Goal: Task Accomplishment & Management: Use online tool/utility

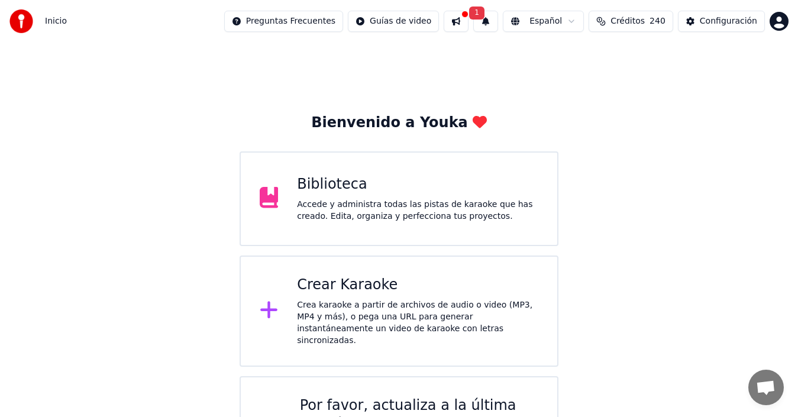
click at [318, 318] on div "Crea karaoke a partir de archivos de audio o video (MP3, MP4 y más), o pega una…" at bounding box center [417, 322] width 241 height 47
click at [698, 18] on button "Configuración" at bounding box center [721, 21] width 87 height 21
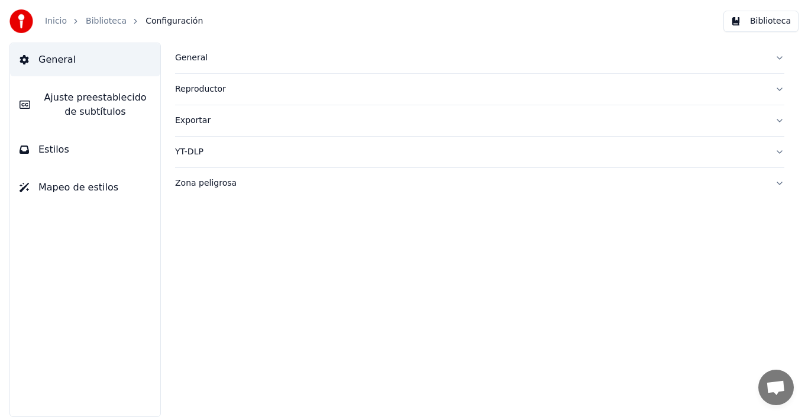
click at [93, 21] on link "Biblioteca" at bounding box center [106, 21] width 41 height 12
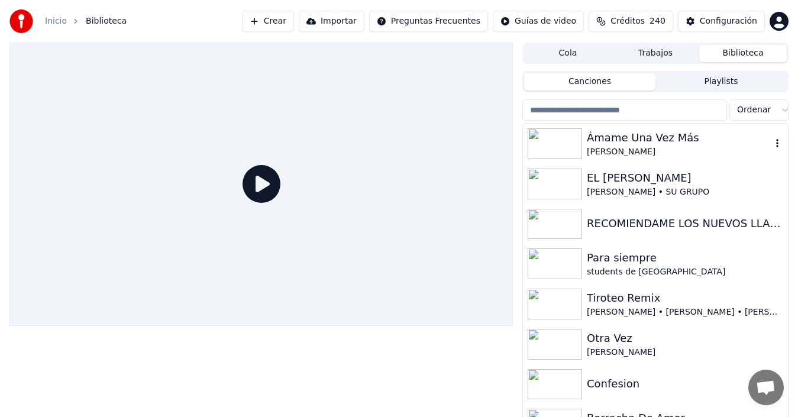
click at [760, 144] on div "Ámame Una Vez Más" at bounding box center [679, 138] width 185 height 17
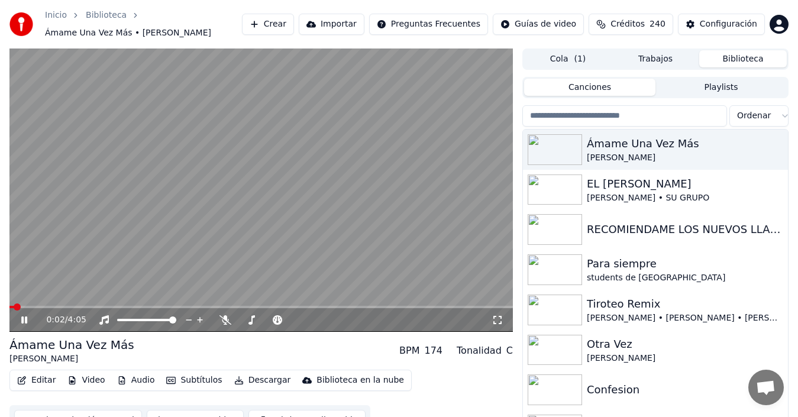
click at [23, 322] on icon at bounding box center [24, 319] width 6 height 7
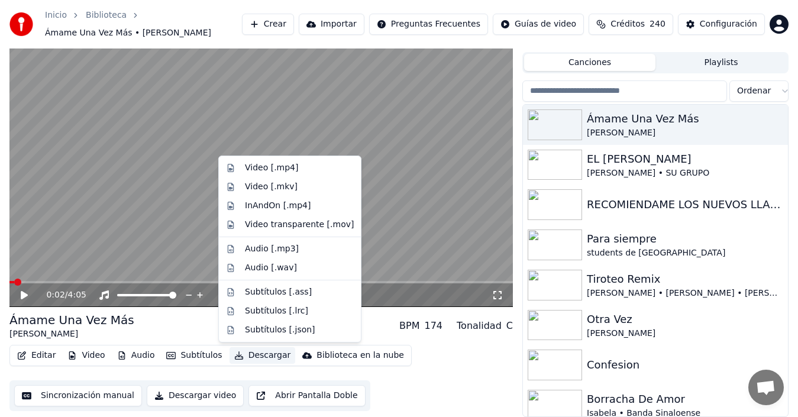
click at [244, 347] on body "Inicio Biblioteca Ámame Una Vez Más • [PERSON_NAME] Crear Importar Preguntas Fr…" at bounding box center [399, 183] width 798 height 417
click at [276, 169] on div "Video [.mp4]" at bounding box center [271, 168] width 53 height 12
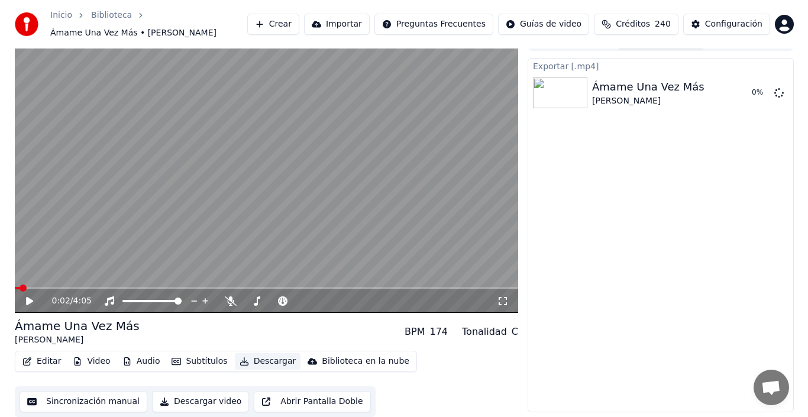
scroll to position [19, 0]
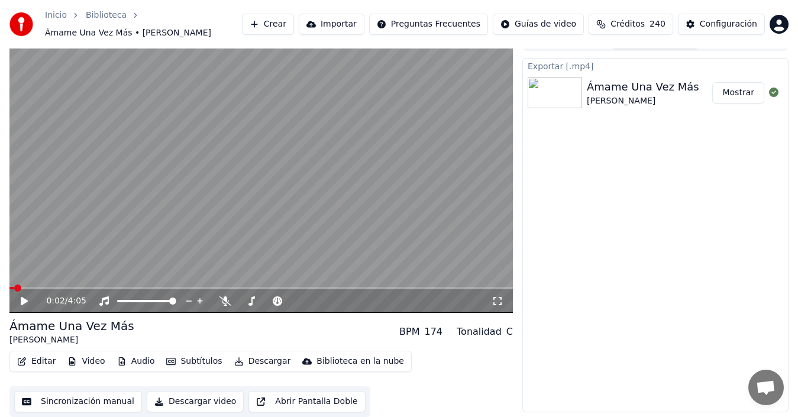
click at [733, 96] on button "Mostrar" at bounding box center [738, 92] width 52 height 21
click at [283, 29] on button "Crear" at bounding box center [268, 24] width 52 height 21
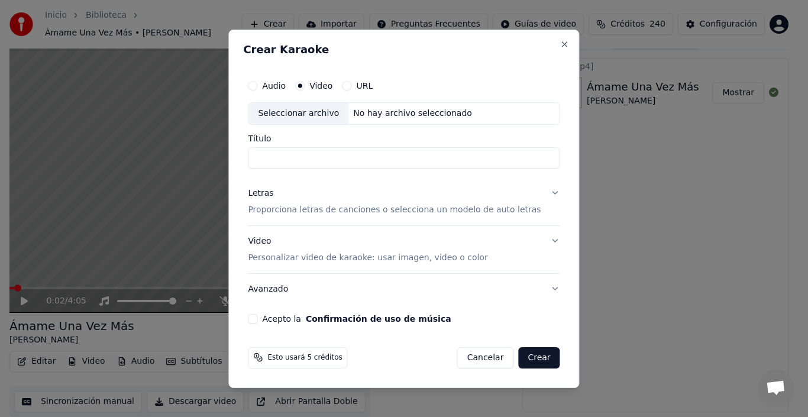
click at [333, 108] on div "Seleccionar archivo" at bounding box center [298, 113] width 100 height 21
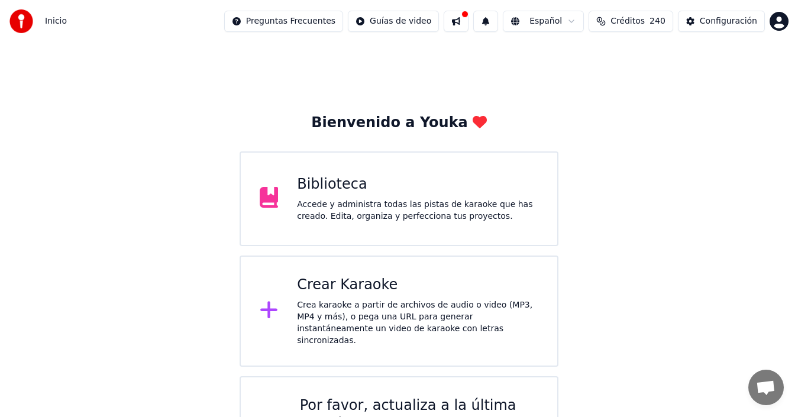
click at [337, 284] on div "Crear Karaoke" at bounding box center [417, 285] width 241 height 19
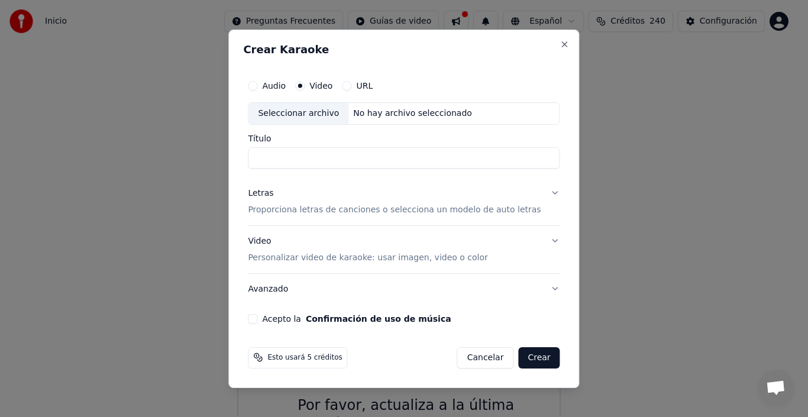
click at [298, 121] on div "Seleccionar archivo" at bounding box center [298, 113] width 100 height 21
click at [257, 85] on button "Audio" at bounding box center [252, 85] width 9 height 9
click at [301, 114] on div "Seleccionar archivo" at bounding box center [298, 113] width 100 height 21
type input "**********"
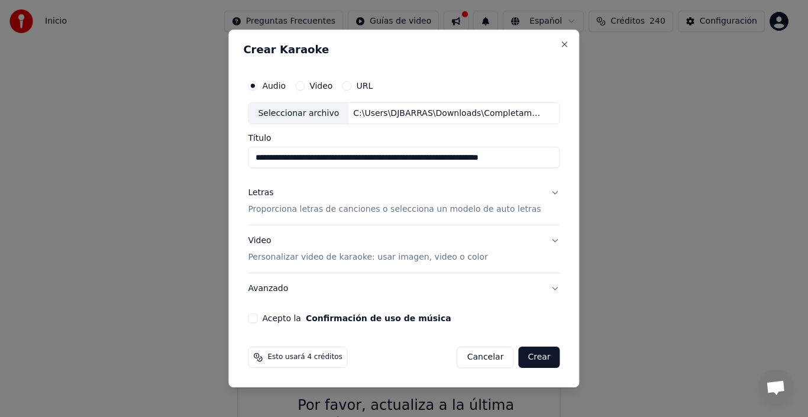
click at [257, 315] on button "Acepto la Confirmación de uso de música" at bounding box center [252, 317] width 9 height 9
click at [535, 356] on button "Crear" at bounding box center [538, 357] width 41 height 21
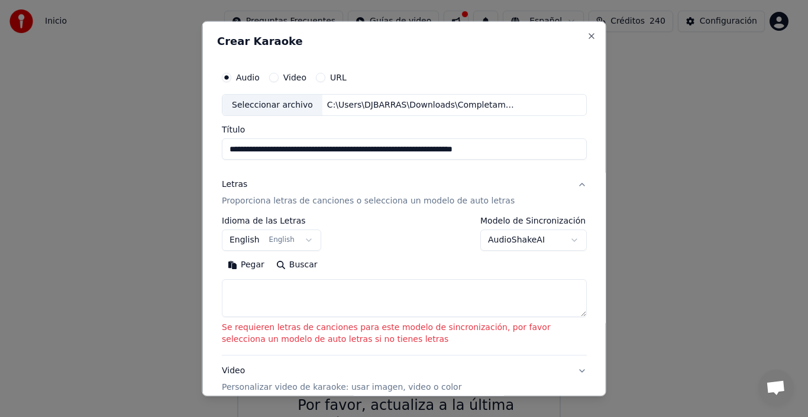
click at [303, 235] on button "English English" at bounding box center [271, 239] width 99 height 21
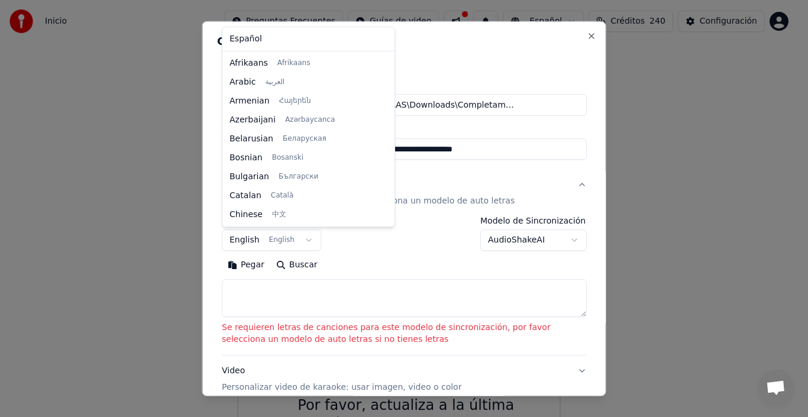
scroll to position [95, 0]
select select "**"
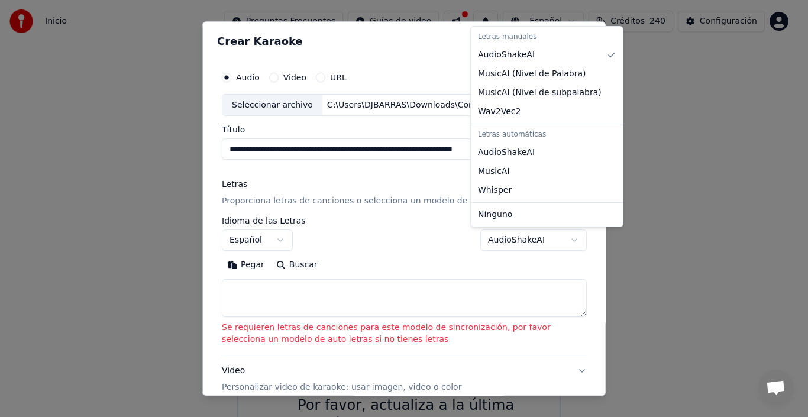
click at [568, 240] on body "**********" at bounding box center [399, 253] width 798 height 506
select select "**********"
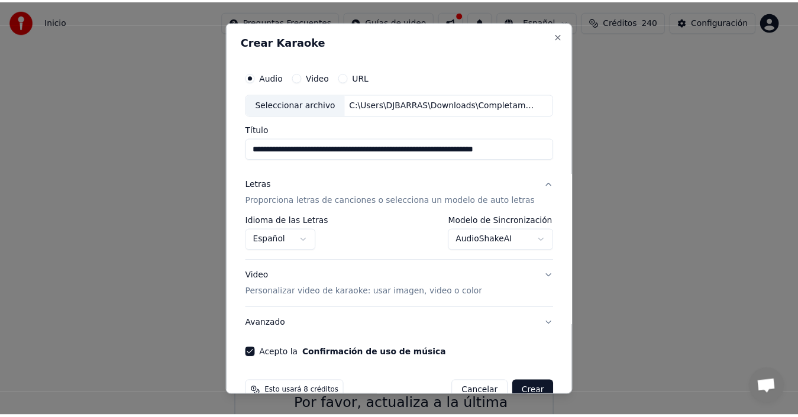
scroll to position [27, 0]
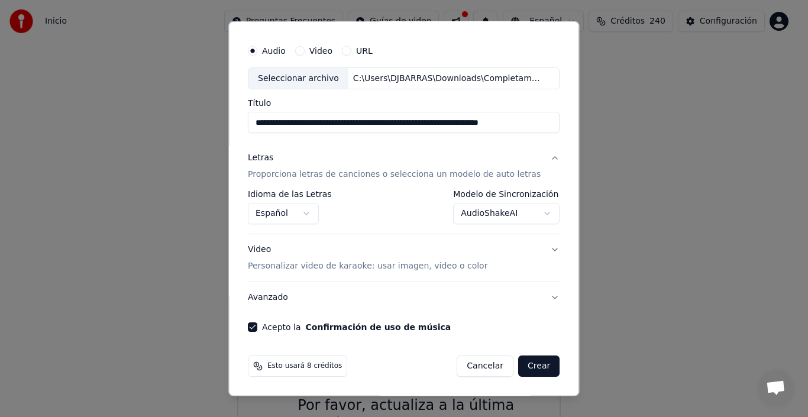
click at [518, 369] on button "Crear" at bounding box center [538, 365] width 41 height 21
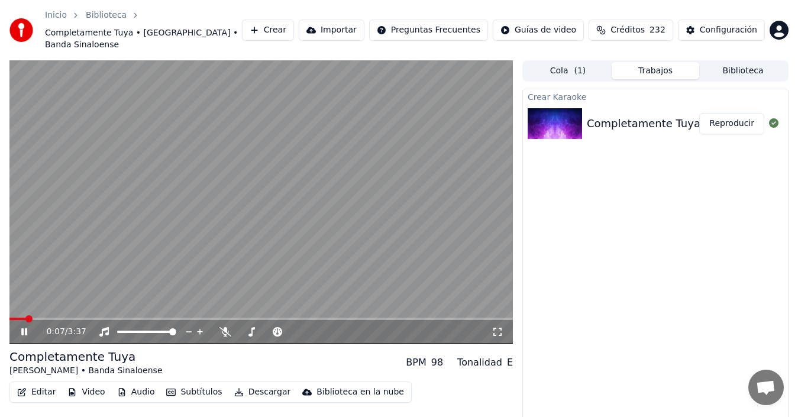
click at [23, 328] on icon at bounding box center [24, 331] width 6 height 7
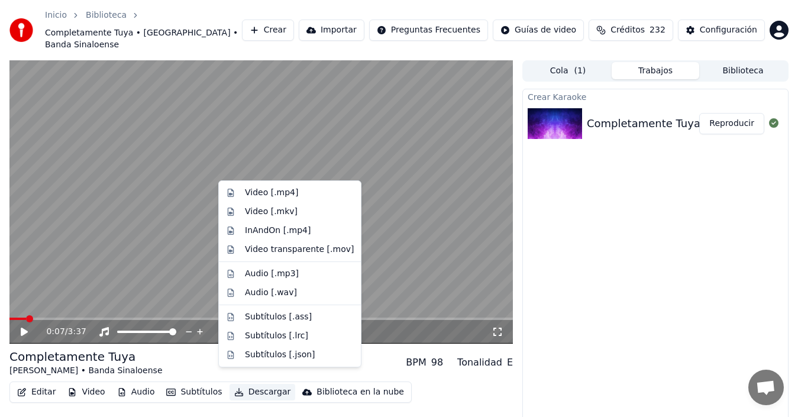
click at [261, 384] on button "Descargar" at bounding box center [262, 392] width 66 height 17
click at [292, 200] on div "Video [.mp4]" at bounding box center [289, 192] width 137 height 19
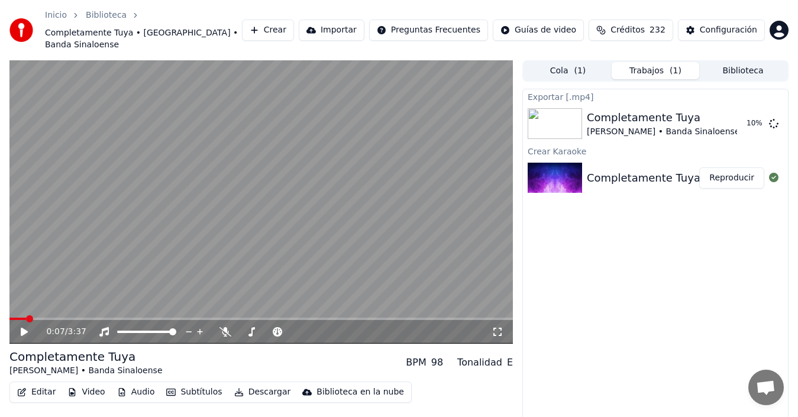
click at [737, 0] on div "Inicio Biblioteca Completamente Tuya • Marisela • Banda Sinaloense Crear Import…" at bounding box center [399, 30] width 798 height 60
click at [736, 116] on button "Mostrar" at bounding box center [738, 123] width 52 height 21
